Goal: Check status: Check status

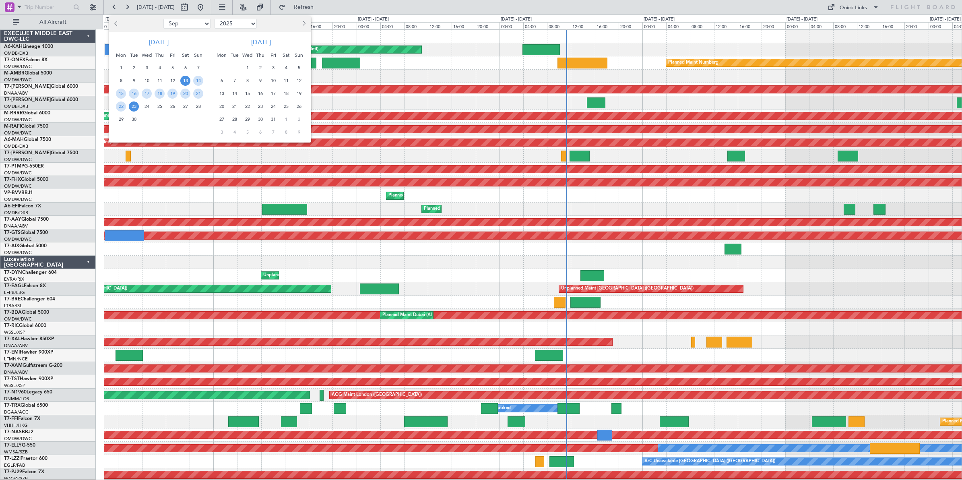
select select "9"
select select "2025"
select select "12"
click at [163, 19] on select "Jan Feb Mar Apr May Jun [DATE] Aug Sep Oct Nov Dec" at bounding box center [186, 24] width 47 height 10
click at [240, 25] on select "2015 2016 2017 2018 2019 2020 2021 2022 2023 2024 2025 2026 2027 2028 2029 2030…" at bounding box center [236, 24] width 42 height 10
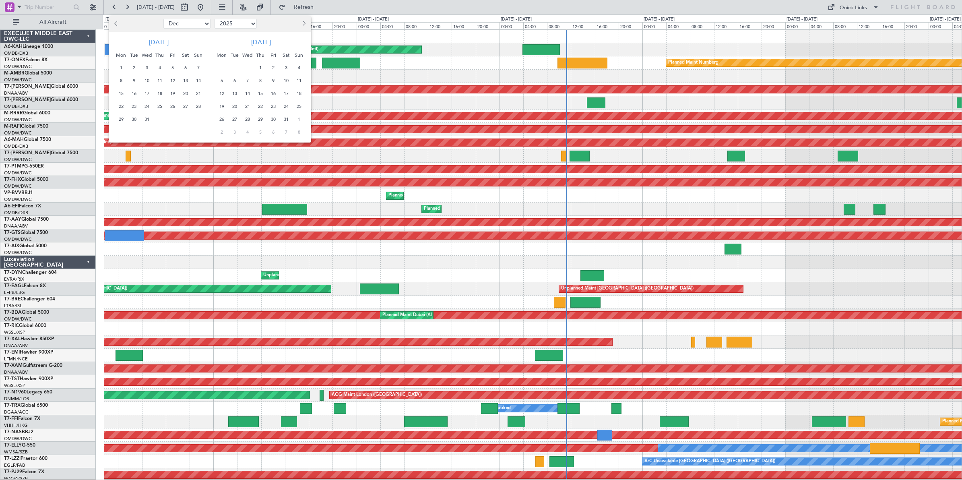
select select "2024"
click at [215, 19] on select "2015 2016 2017 2018 2019 2020 2021 2022 2023 2024 2025 2026 2027 2028 2029 2030…" at bounding box center [236, 24] width 42 height 10
click at [186, 105] on span "21" at bounding box center [185, 106] width 10 height 10
click at [171, 119] on span "27" at bounding box center [172, 119] width 10 height 10
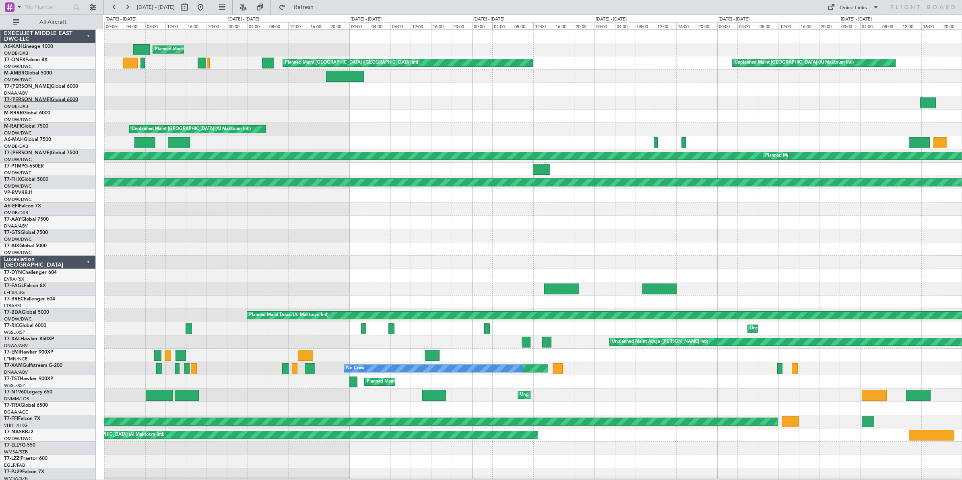
click at [26, 99] on link "T7-AZIZI Global 6000" at bounding box center [41, 99] width 74 height 5
click at [33, 47] on link "A6-KAH Lineage 1000" at bounding box center [28, 46] width 49 height 5
